Goal: Transaction & Acquisition: Book appointment/travel/reservation

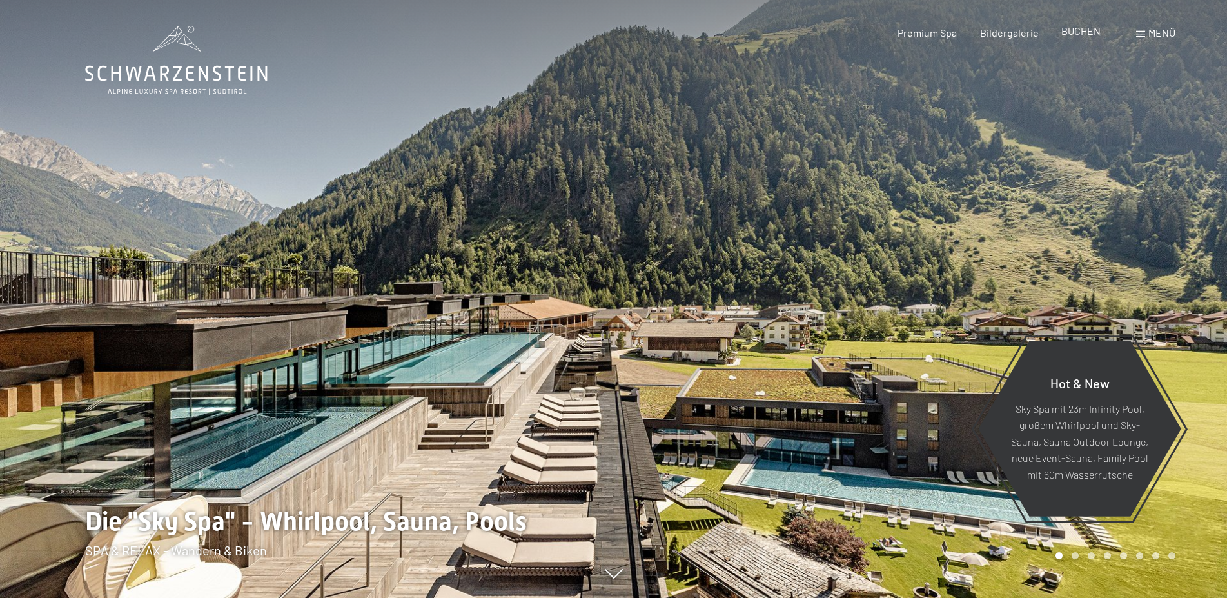
click at [1074, 34] on span "BUCHEN" at bounding box center [1080, 31] width 39 height 12
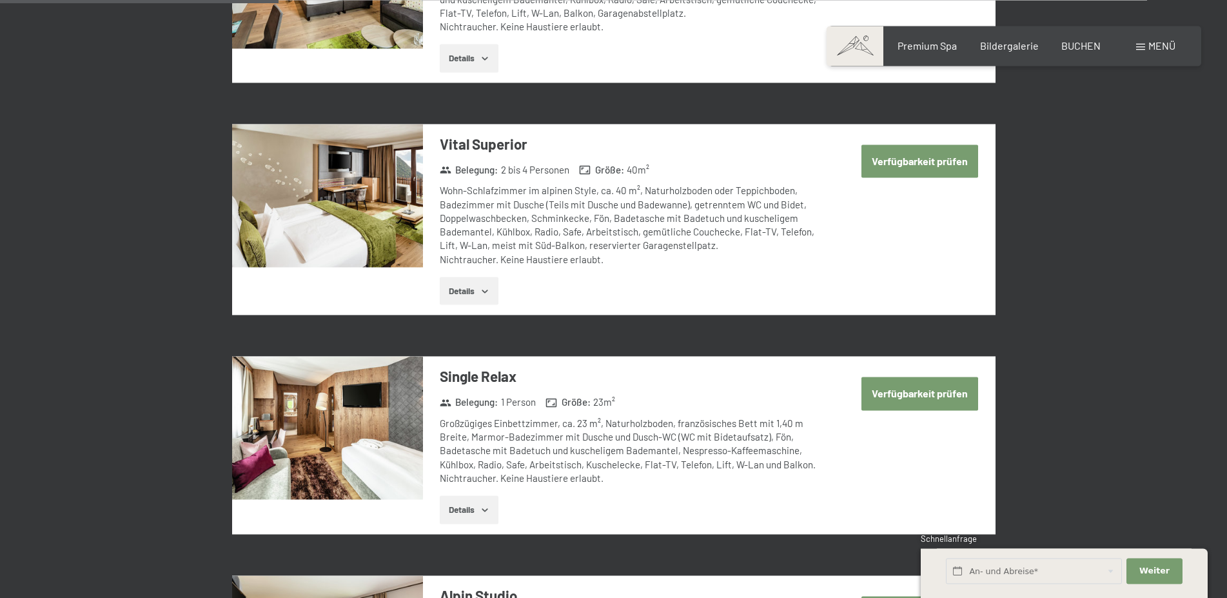
scroll to position [987, 0]
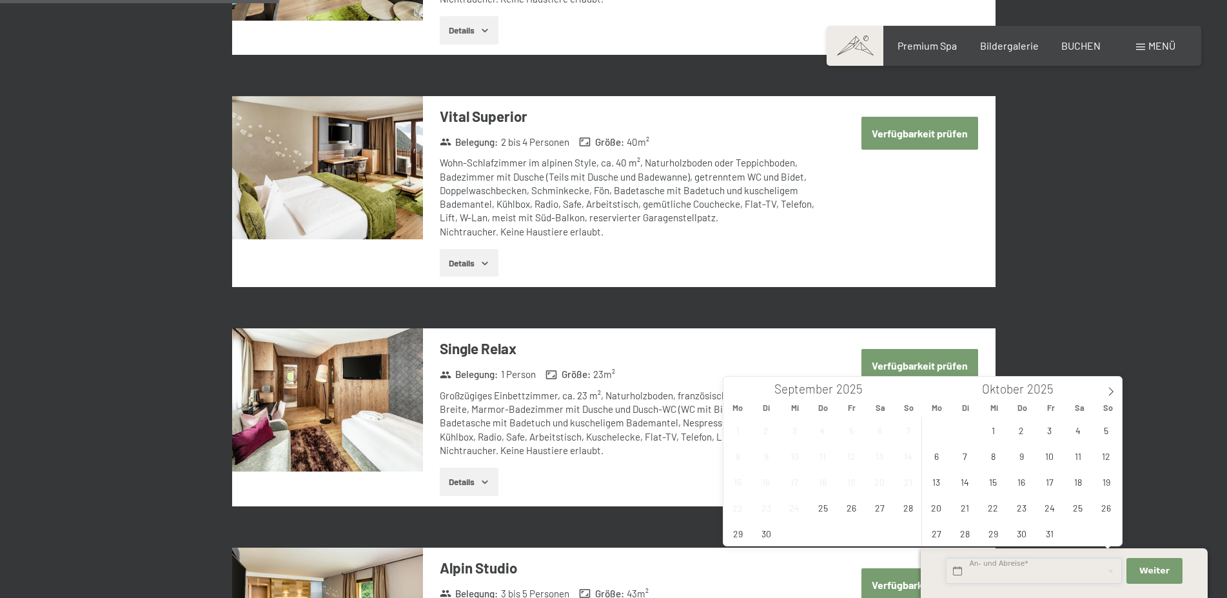
click at [984, 577] on input "text" at bounding box center [1034, 571] width 176 height 26
click at [878, 510] on span "27" at bounding box center [879, 507] width 25 height 25
click at [732, 531] on span "29" at bounding box center [737, 532] width 25 height 25
type input "Sa. 27.09.2025 - Mo. 29.09.2025"
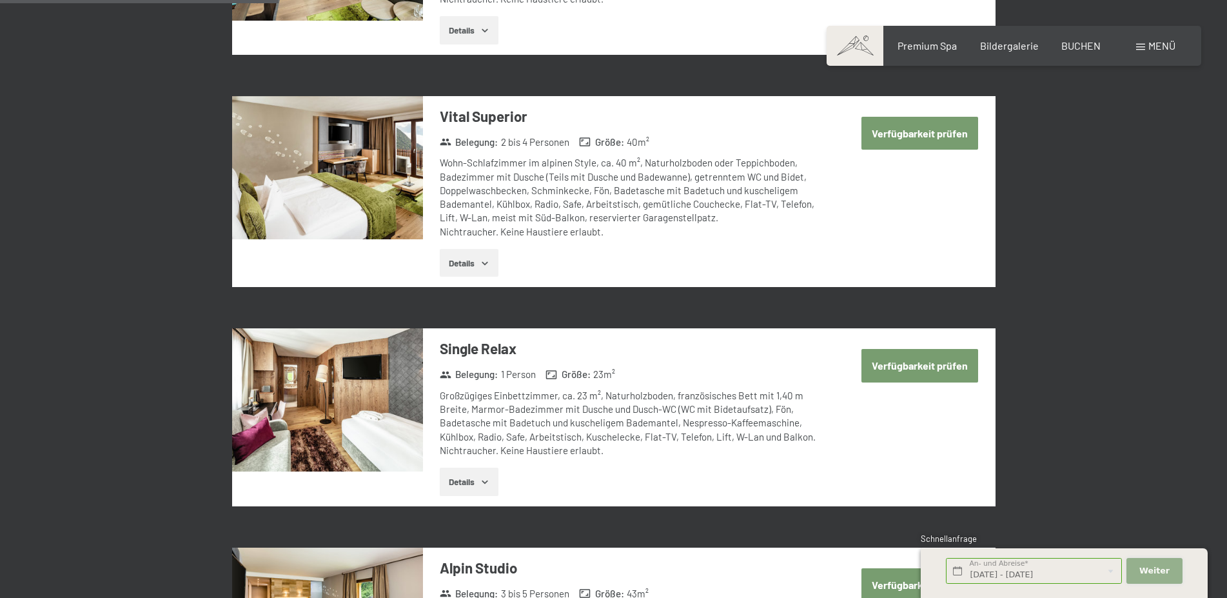
click at [1160, 575] on span "Weiter" at bounding box center [1154, 571] width 30 height 12
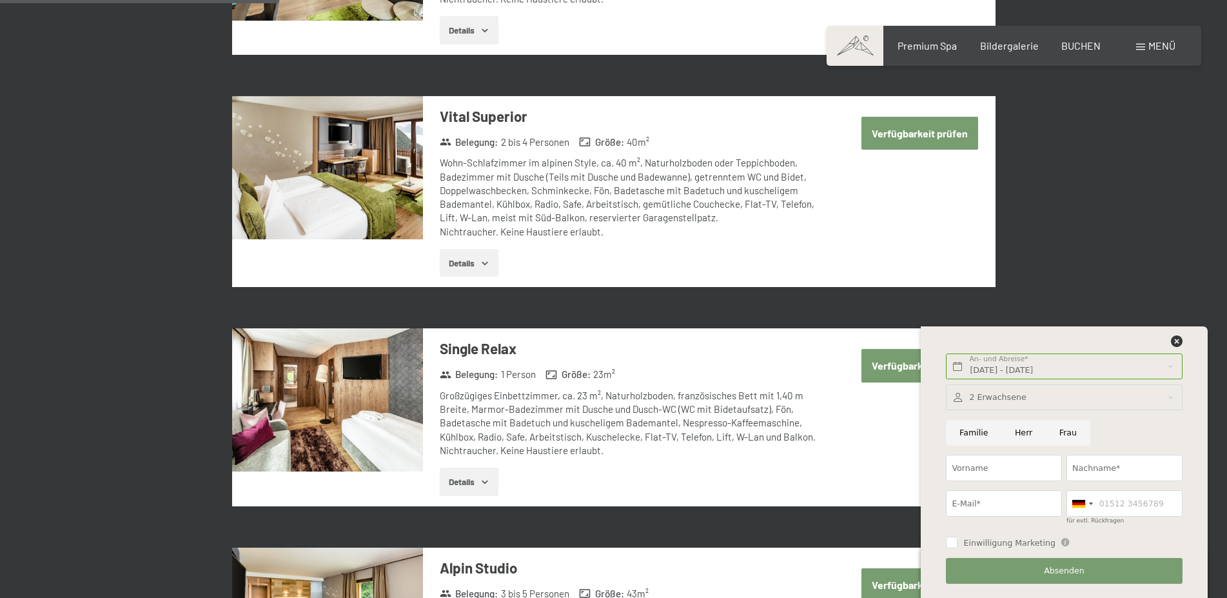
click at [901, 135] on button "Verfügbarkeit prüfen" at bounding box center [919, 133] width 117 height 33
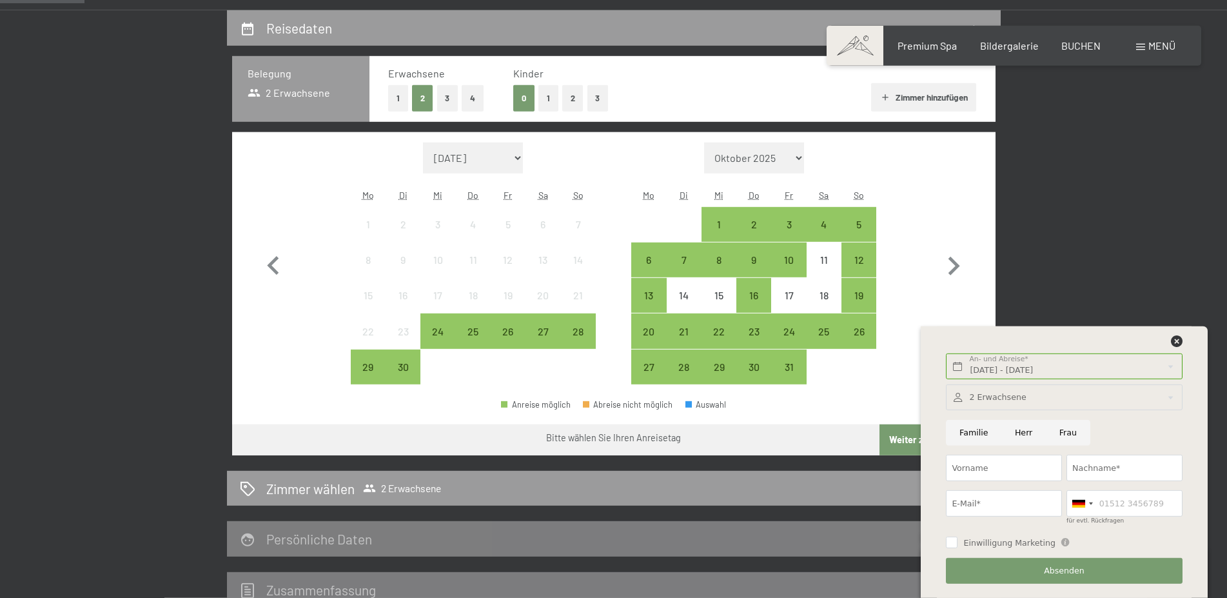
click at [543, 335] on span "Einwilligung Marketing*" at bounding box center [543, 336] width 106 height 13
click at [1174, 344] on icon at bounding box center [1177, 341] width 12 height 12
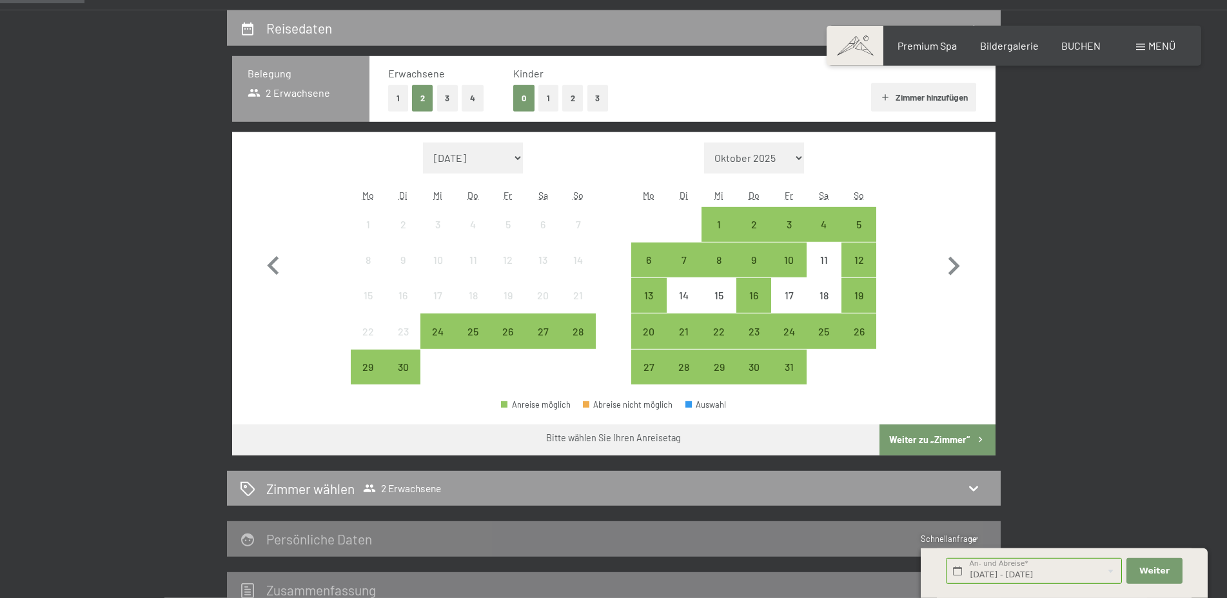
click at [507, 334] on span "Einwilligung Marketing*" at bounding box center [543, 336] width 106 height 13
click at [484, 334] on input "Einwilligung Marketing*" at bounding box center [477, 336] width 13 height 13
click at [507, 329] on div "26" at bounding box center [508, 342] width 32 height 32
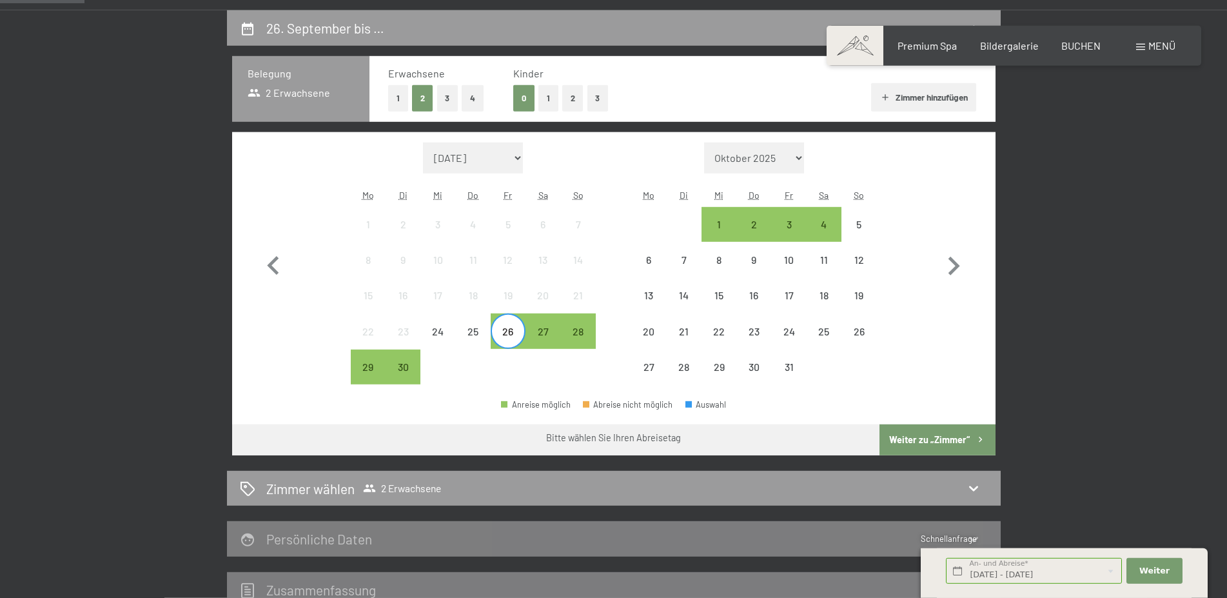
click at [580, 332] on span "Einwilligung Marketing*" at bounding box center [543, 336] width 106 height 13
click at [484, 332] on input "Einwilligung Marketing*" at bounding box center [477, 336] width 13 height 13
checkbox input "true"
click at [575, 329] on div "28" at bounding box center [578, 342] width 32 height 32
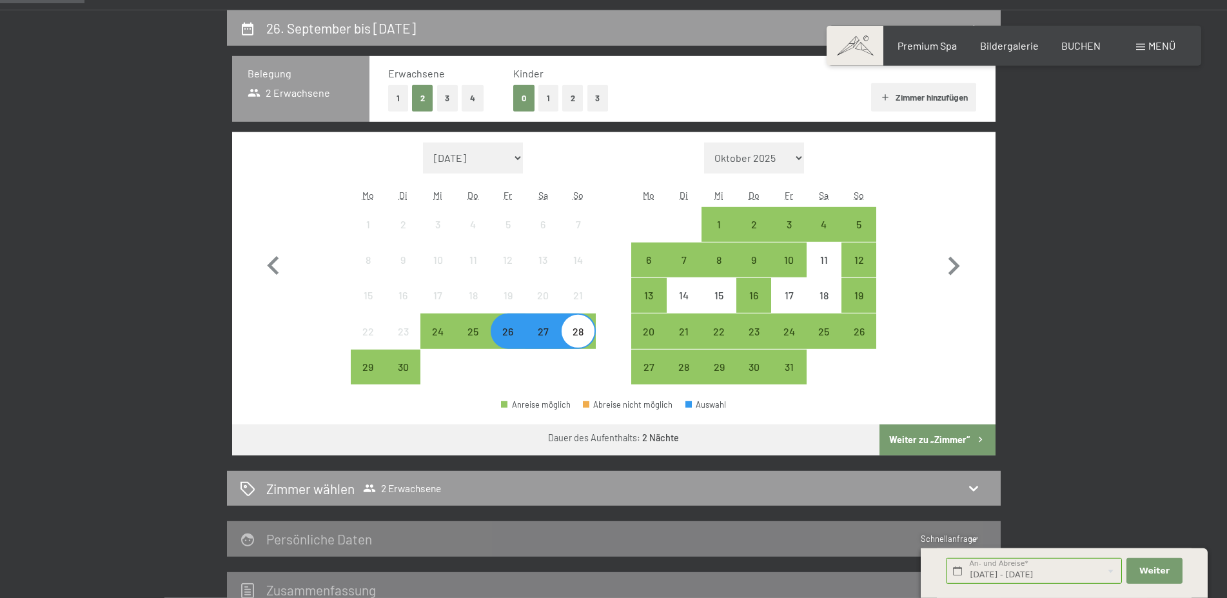
click at [927, 437] on button "Weiter zu „Zimmer“" at bounding box center [936, 439] width 115 height 31
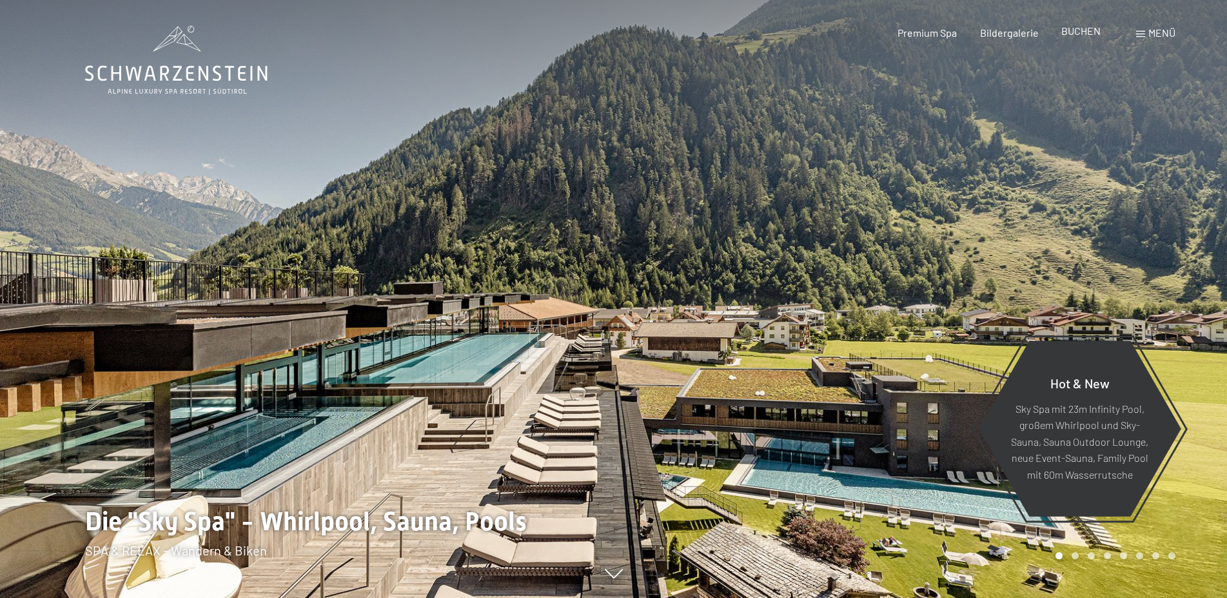
click at [1079, 35] on span "BUCHEN" at bounding box center [1080, 31] width 39 height 12
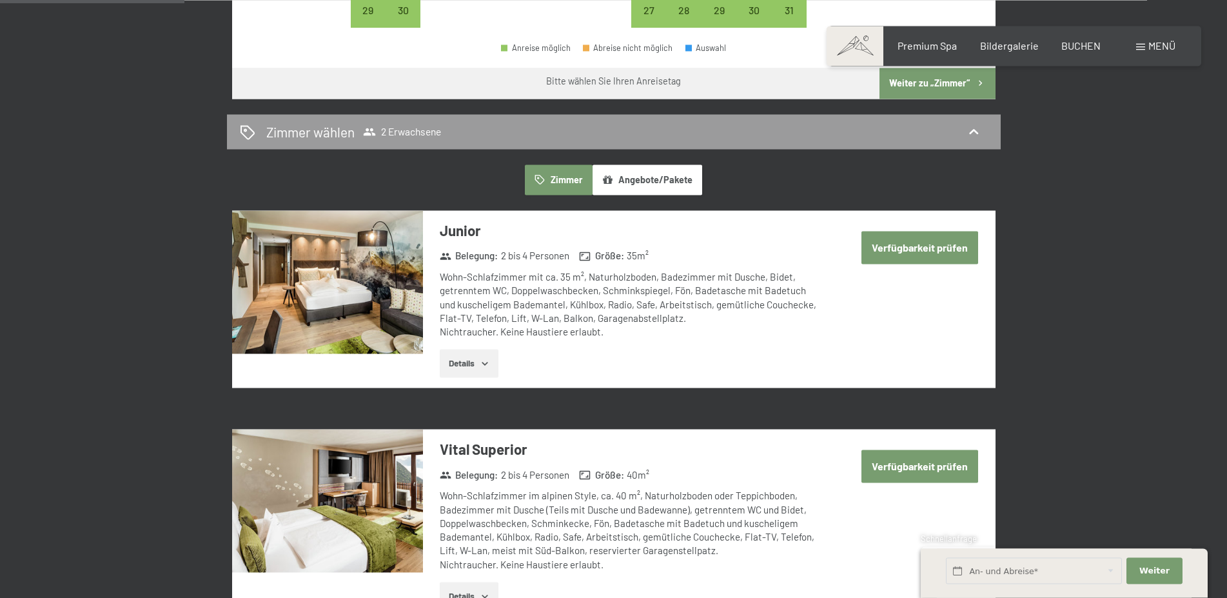
scroll to position [658, 0]
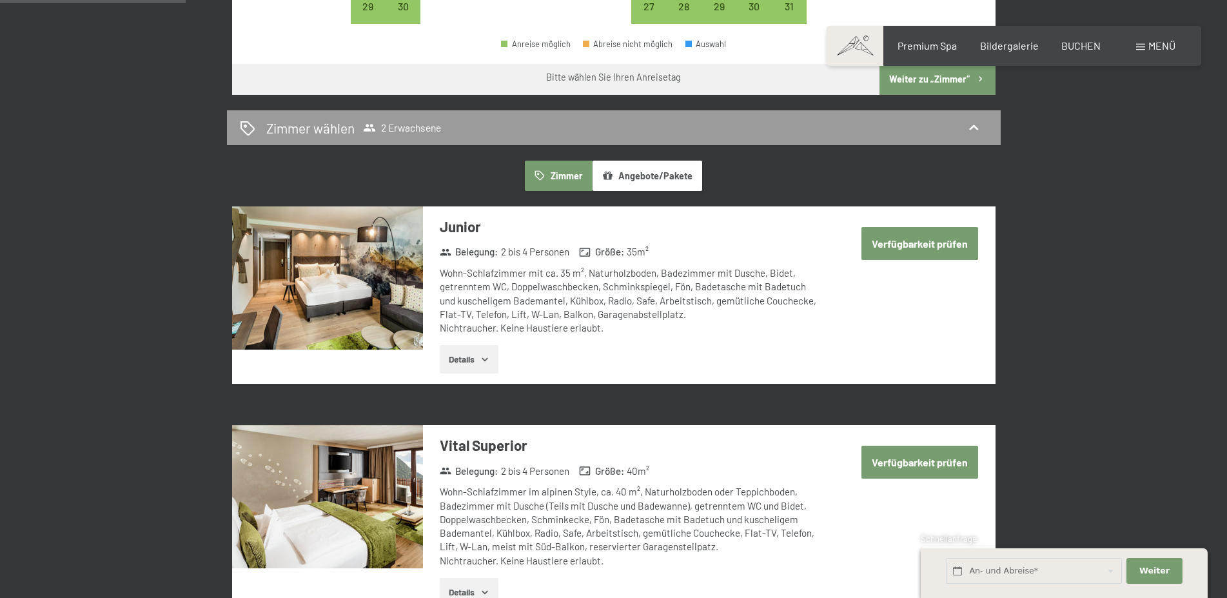
click at [484, 361] on icon "button" at bounding box center [485, 359] width 10 height 10
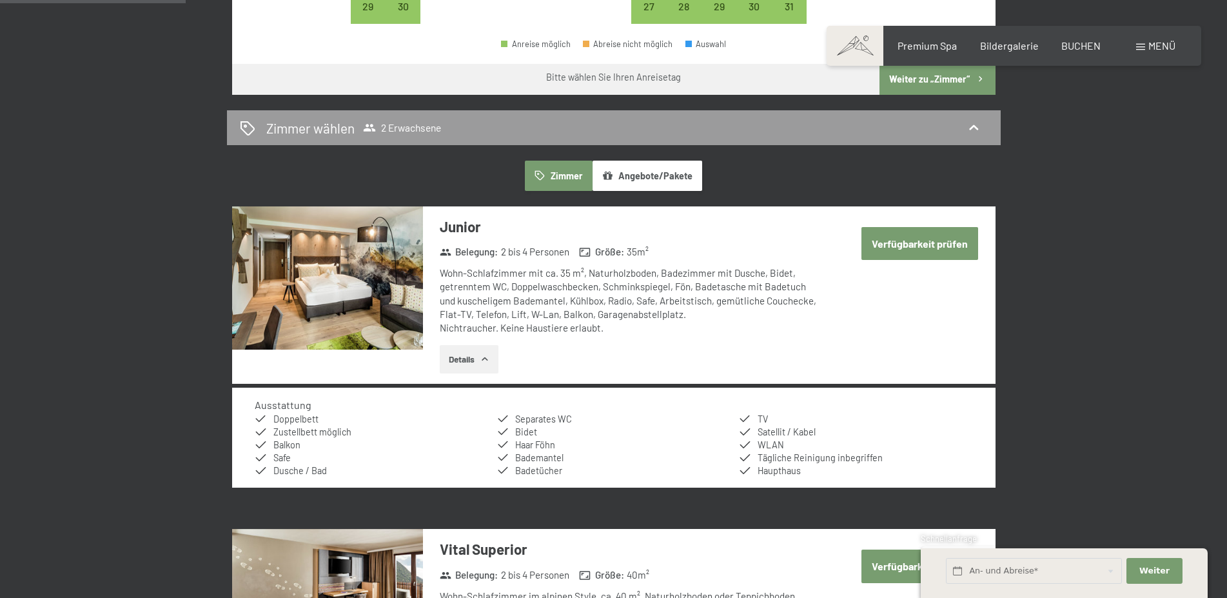
click at [918, 250] on button "Verfügbarkeit prüfen" at bounding box center [919, 243] width 117 height 33
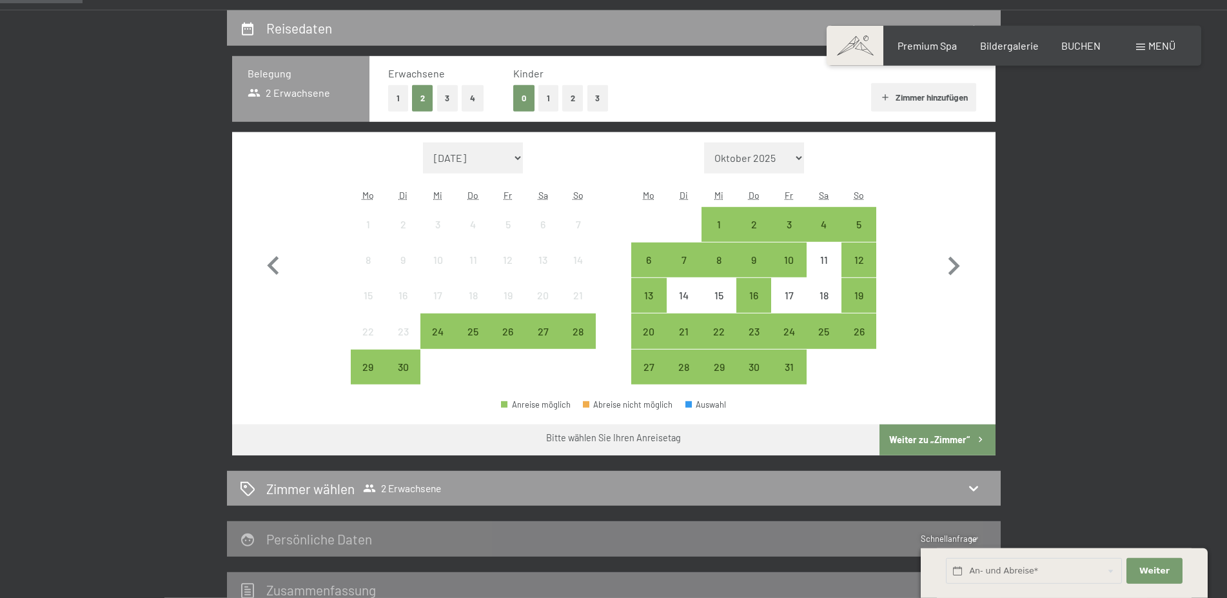
click at [539, 333] on span "Einwilligung Marketing*" at bounding box center [543, 336] width 106 height 13
click at [484, 333] on input "Einwilligung Marketing*" at bounding box center [477, 336] width 13 height 13
click at [583, 334] on span "Einwilligung Marketing*" at bounding box center [543, 336] width 106 height 13
click at [484, 334] on input "Einwilligung Marketing*" at bounding box center [477, 336] width 13 height 13
click at [577, 331] on span "Einwilligung Marketing*" at bounding box center [543, 336] width 106 height 13
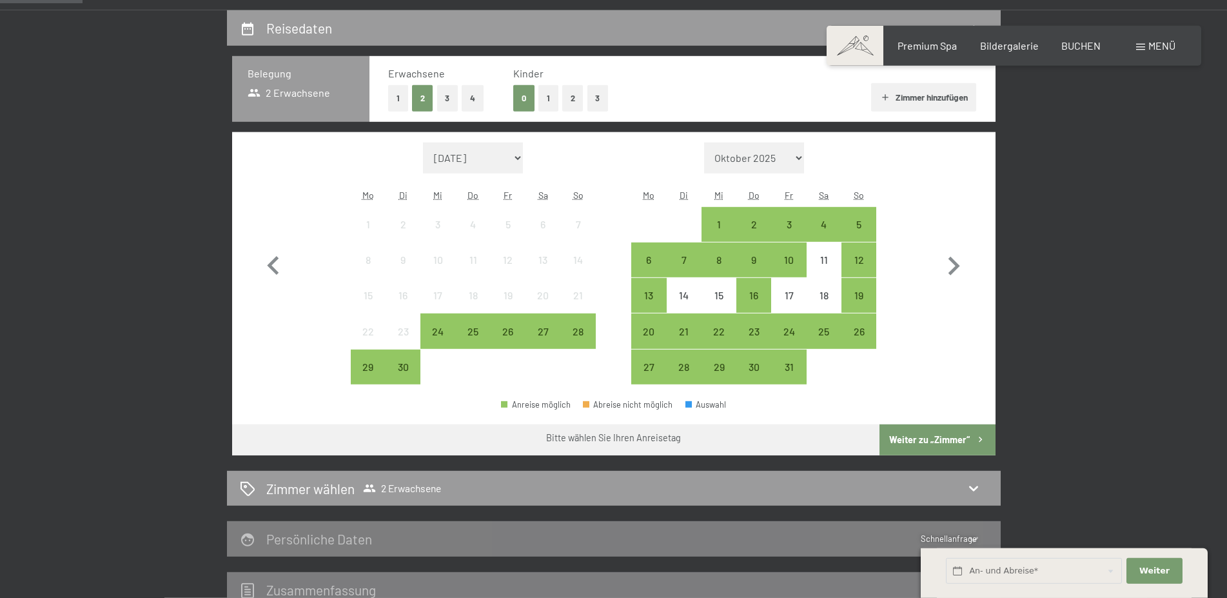
click at [484, 331] on input "Einwilligung Marketing*" at bounding box center [477, 336] width 13 height 13
click at [578, 332] on span "Einwilligung Marketing*" at bounding box center [543, 336] width 106 height 13
click at [484, 332] on input "Einwilligung Marketing*" at bounding box center [477, 336] width 13 height 13
click at [366, 370] on div "29" at bounding box center [368, 378] width 32 height 32
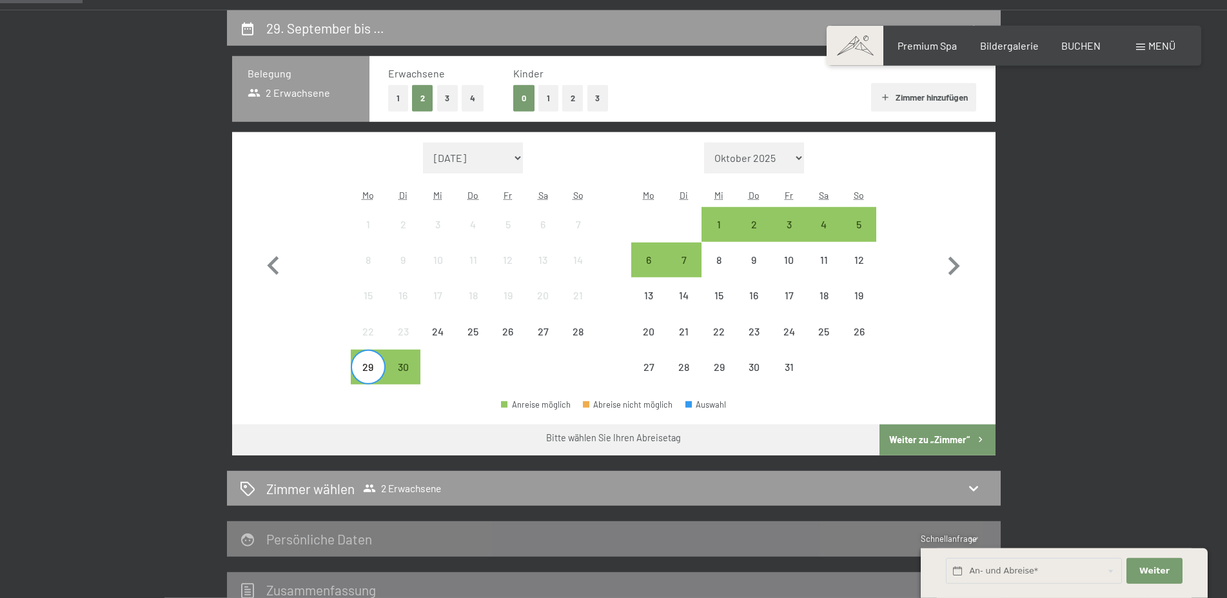
click at [576, 330] on span "Einwilligung Marketing*" at bounding box center [543, 336] width 106 height 13
click at [484, 330] on input "Einwilligung Marketing*" at bounding box center [477, 336] width 13 height 13
click at [544, 331] on span "Einwilligung Marketing*" at bounding box center [543, 336] width 106 height 13
click at [484, 331] on input "Einwilligung Marketing*" at bounding box center [477, 336] width 13 height 13
checkbox input "false"
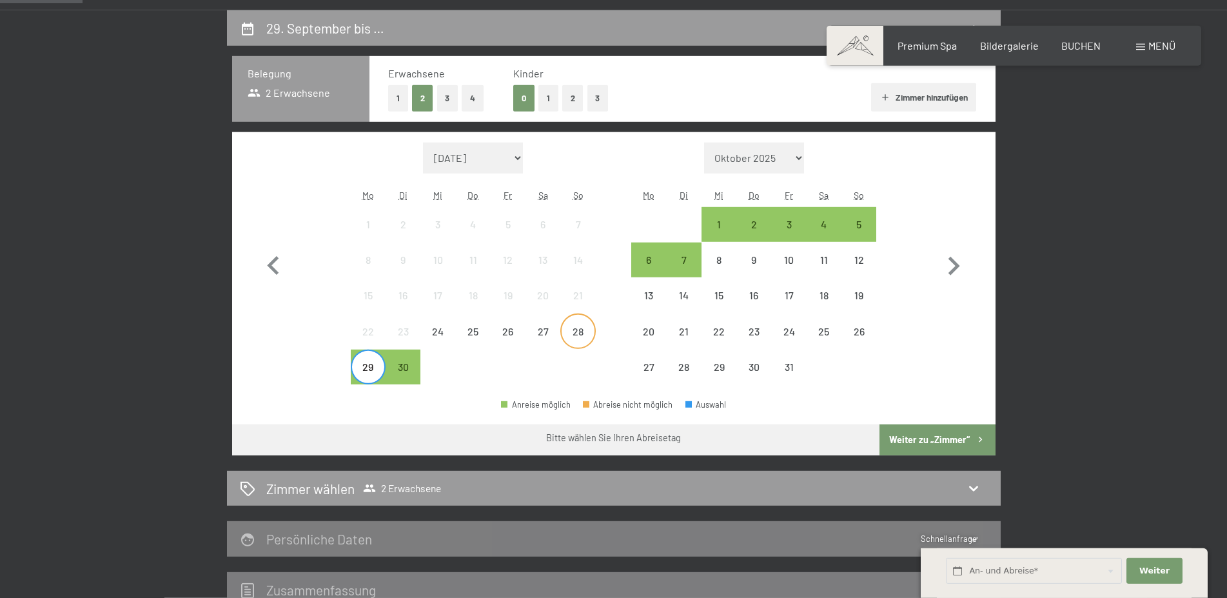
click at [575, 329] on div "28" at bounding box center [578, 342] width 32 height 32
click at [932, 440] on button "Weiter zu „Zimmer“" at bounding box center [936, 439] width 115 height 31
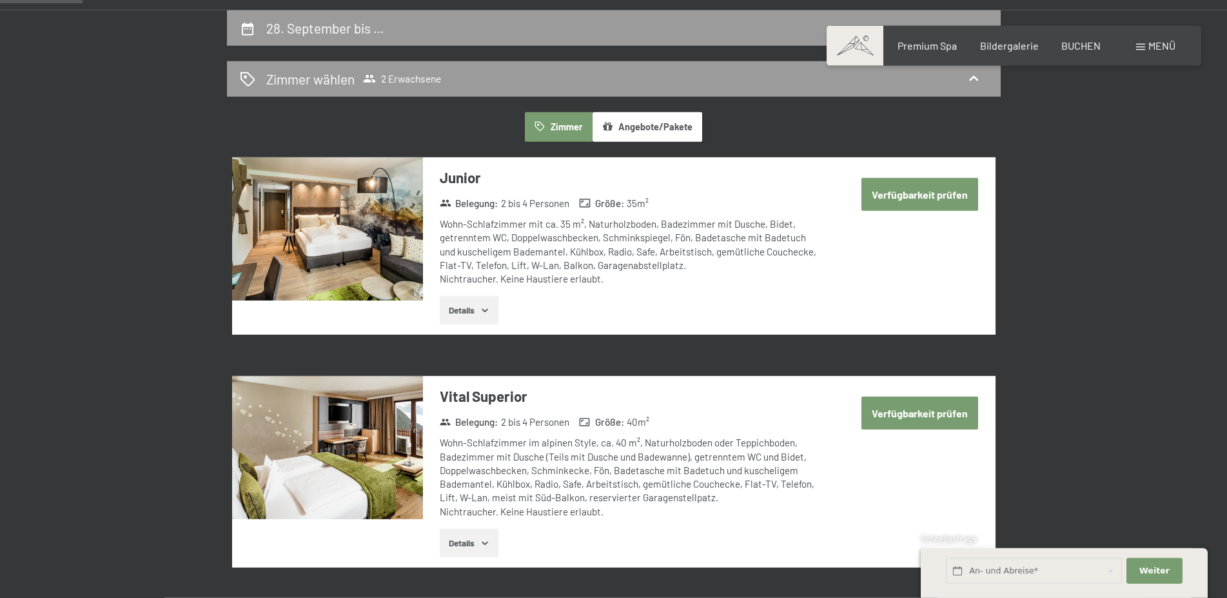
click at [925, 193] on button "Verfügbarkeit prüfen" at bounding box center [919, 194] width 117 height 33
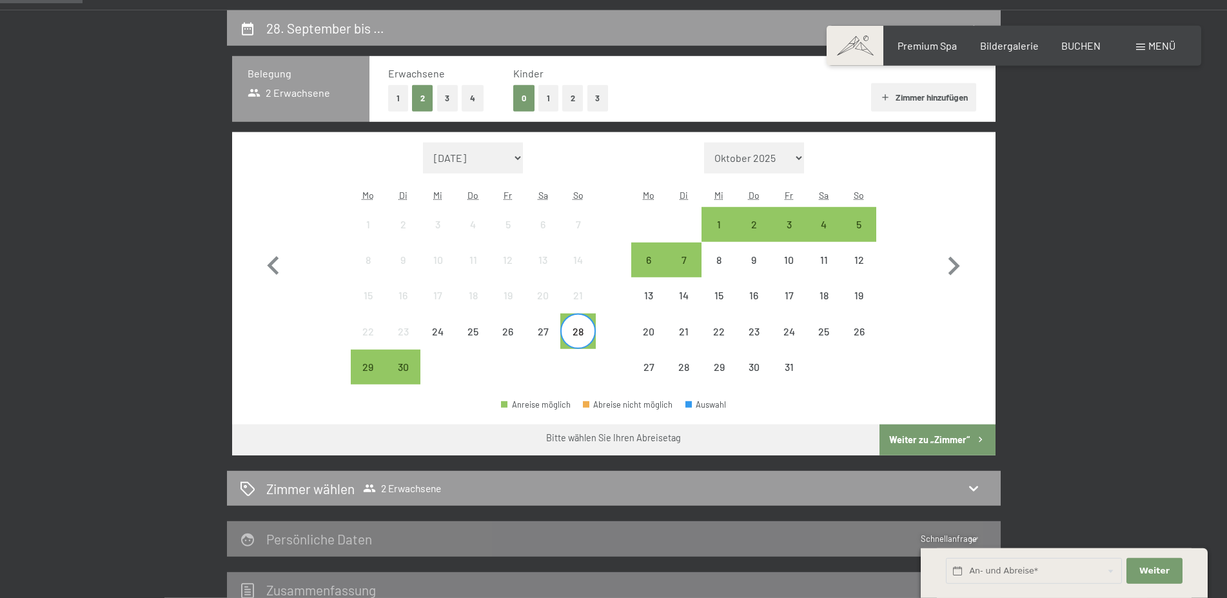
click at [961, 442] on button "Weiter zu „Zimmer“" at bounding box center [936, 439] width 115 height 31
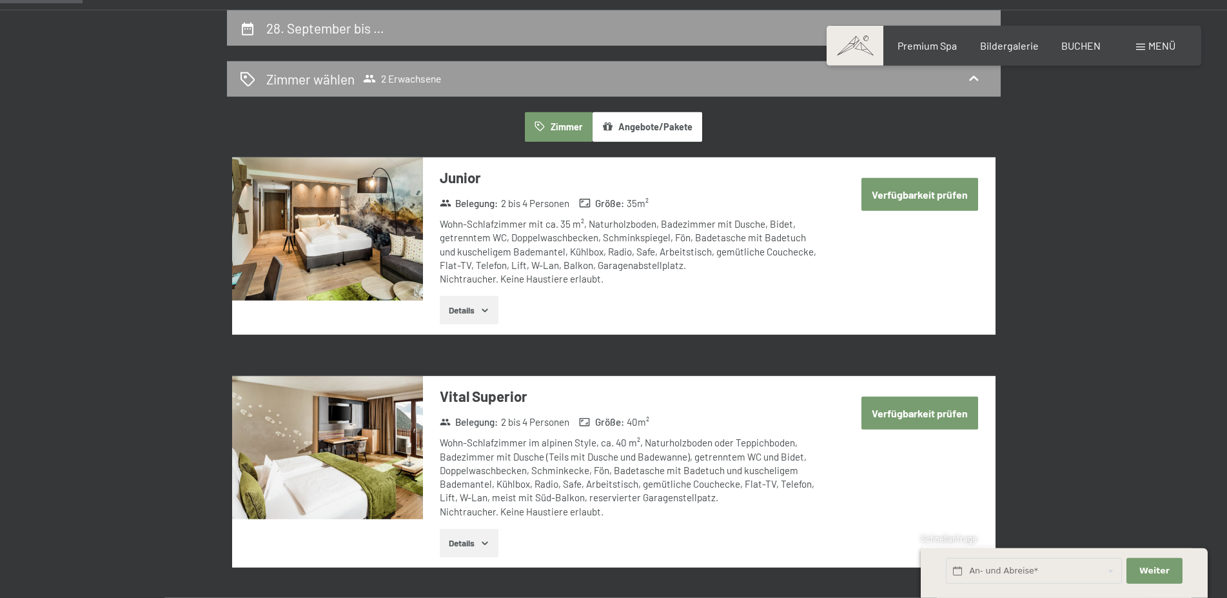
click at [676, 130] on button "Angebote/Pakete" at bounding box center [648, 127] width 110 height 30
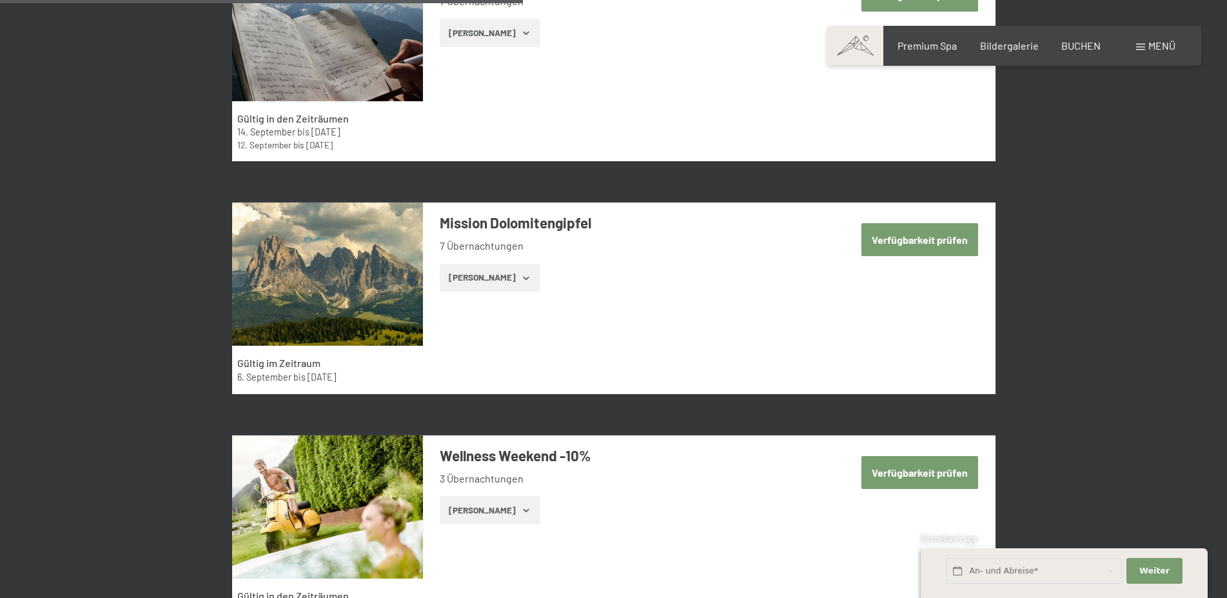
scroll to position [2336, 0]
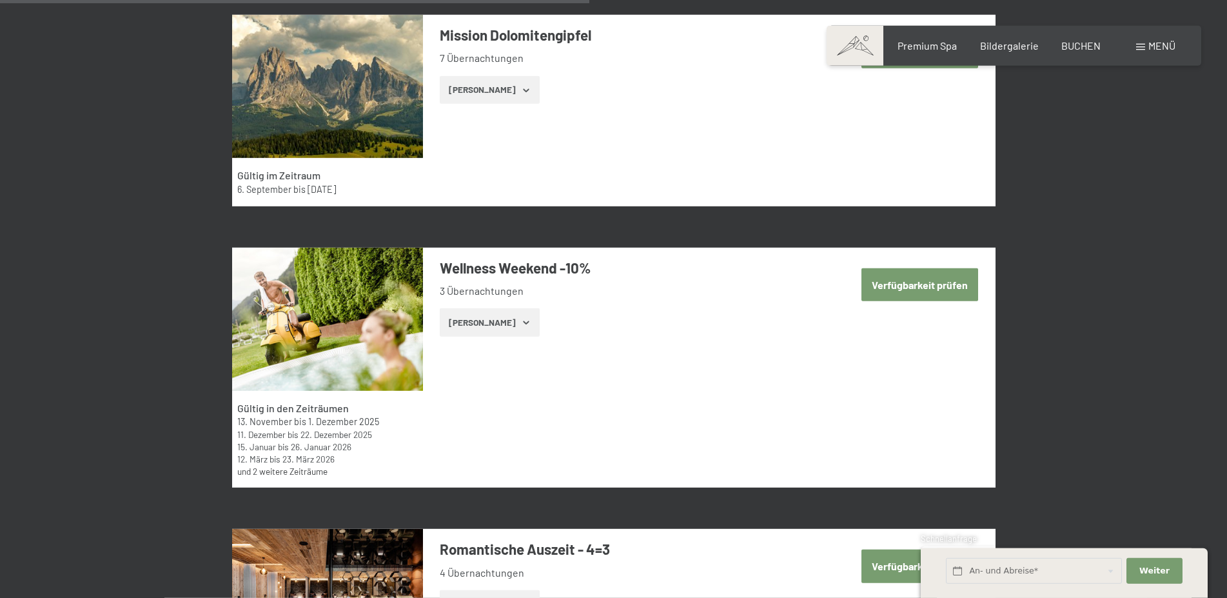
click at [479, 327] on button "Zeige Zimmer" at bounding box center [490, 322] width 100 height 28
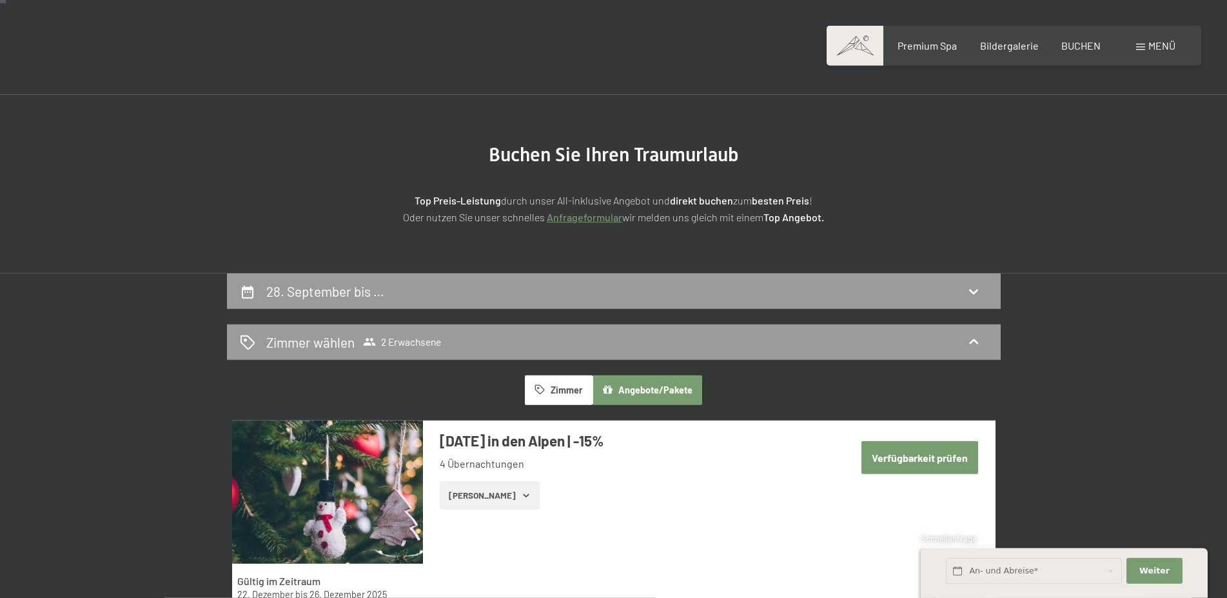
scroll to position [0, 0]
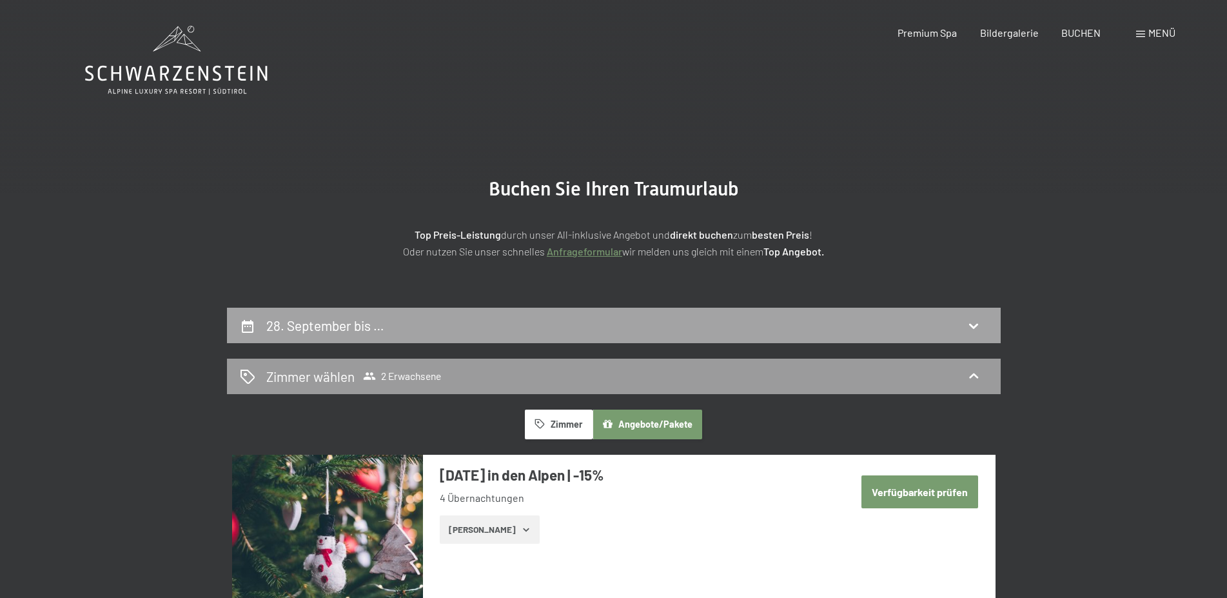
click at [971, 325] on icon at bounding box center [973, 326] width 9 height 5
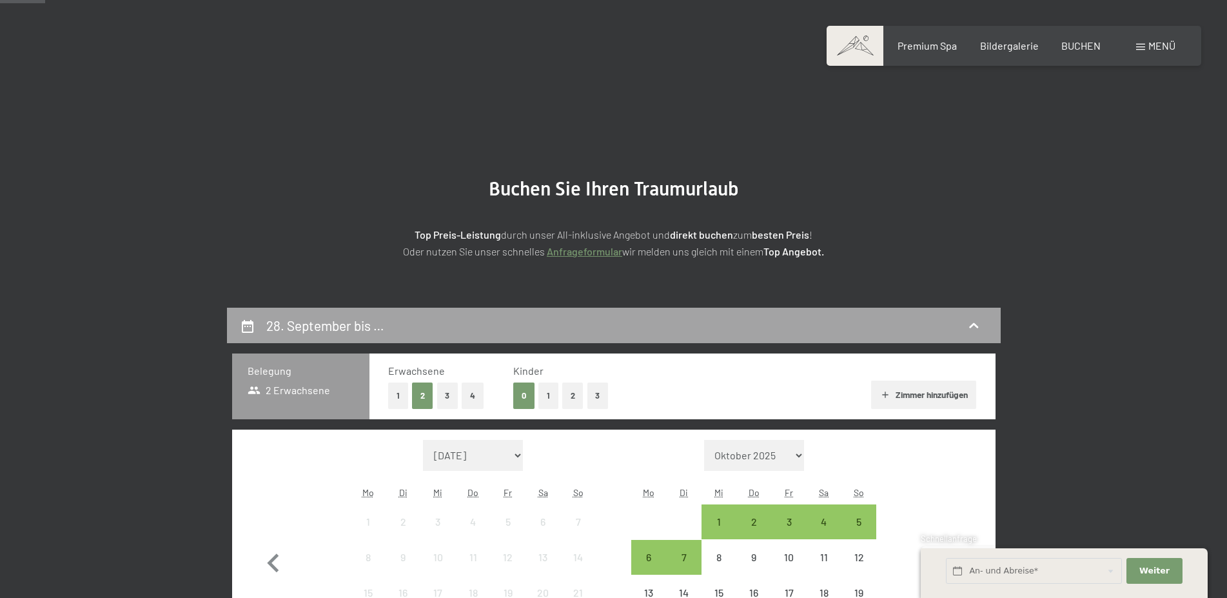
scroll to position [297, 0]
